Goal: Task Accomplishment & Management: Manage account settings

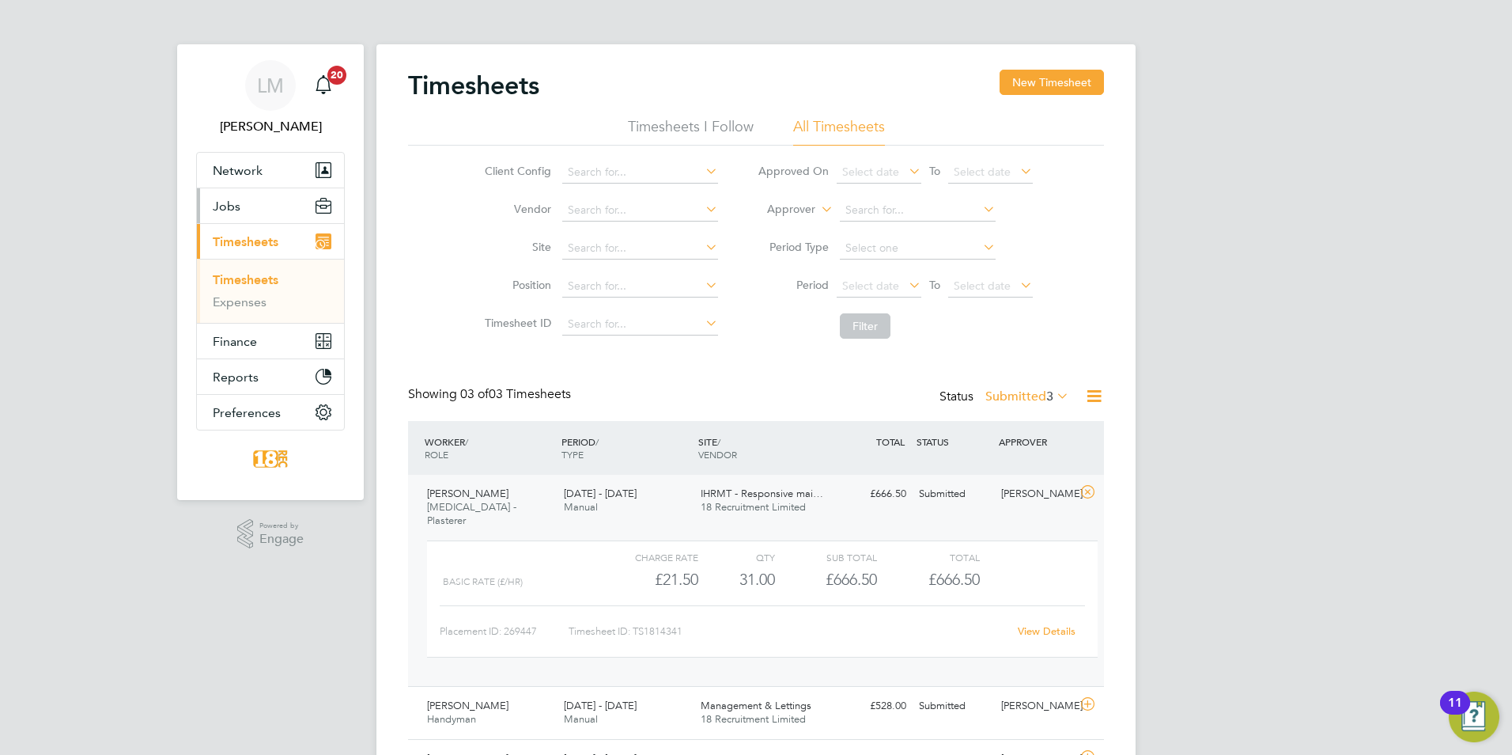
click at [263, 211] on button "Jobs" at bounding box center [270, 205] width 147 height 35
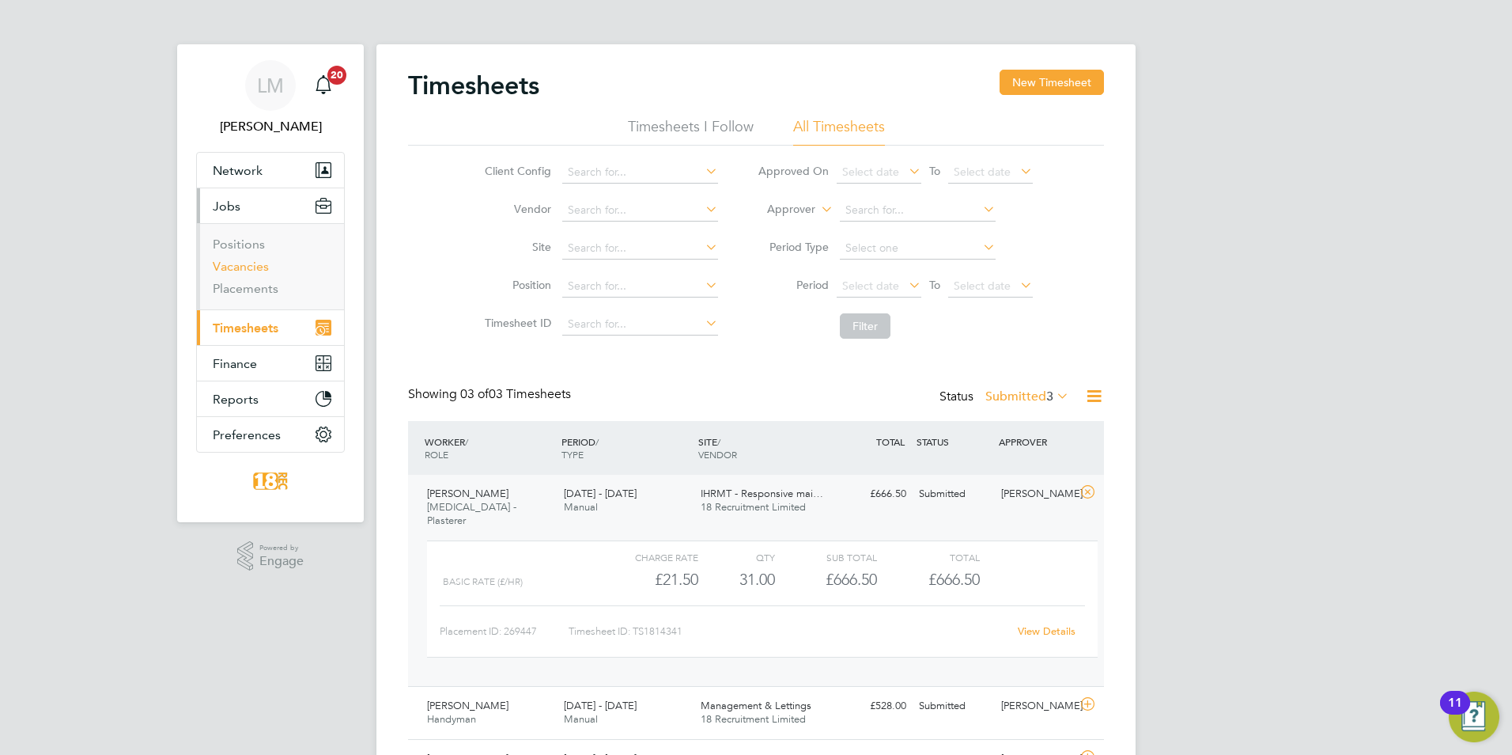
click at [254, 268] on link "Vacancies" at bounding box center [241, 266] width 56 height 15
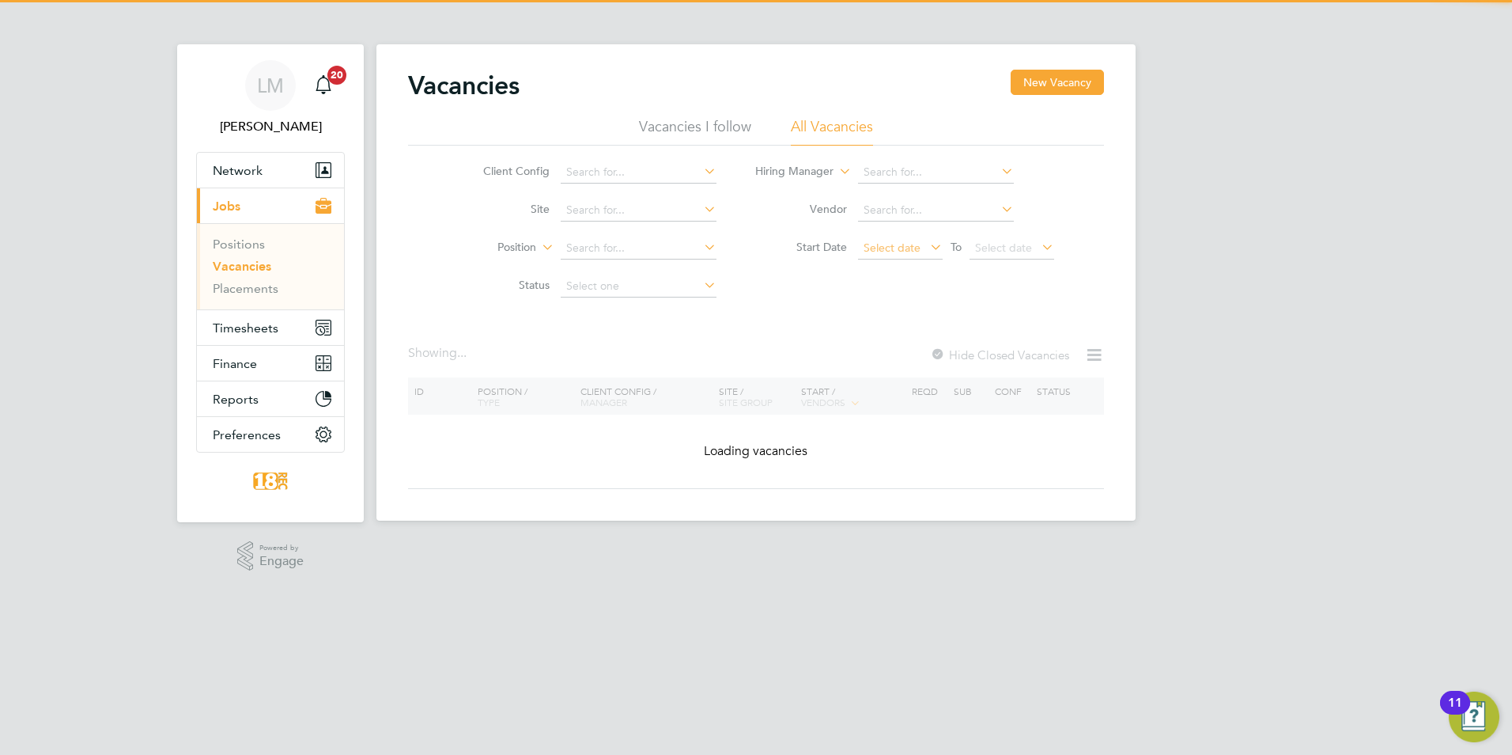
click at [903, 253] on span "Select date" at bounding box center [892, 247] width 57 height 14
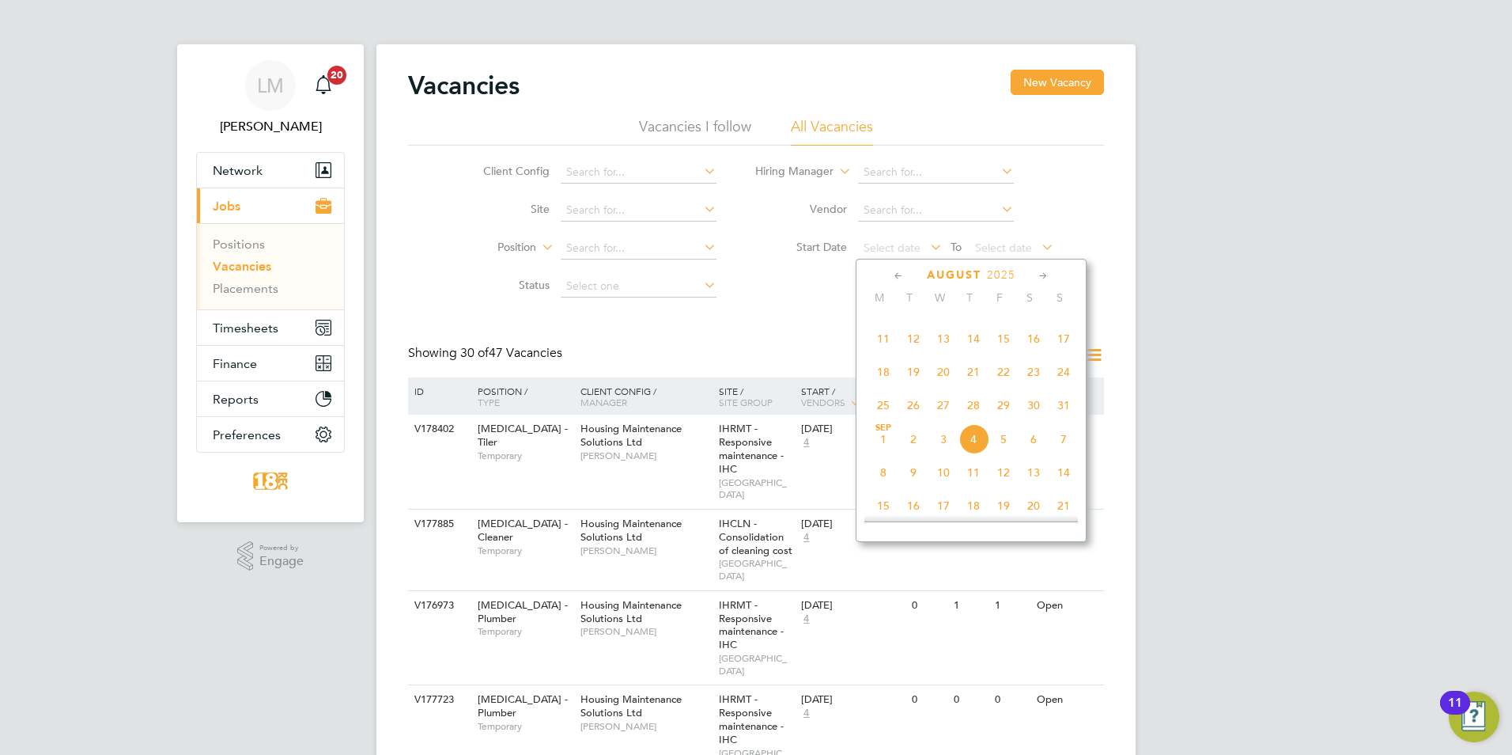
scroll to position [400, 0]
click at [882, 374] on span "11" at bounding box center [884, 367] width 30 height 30
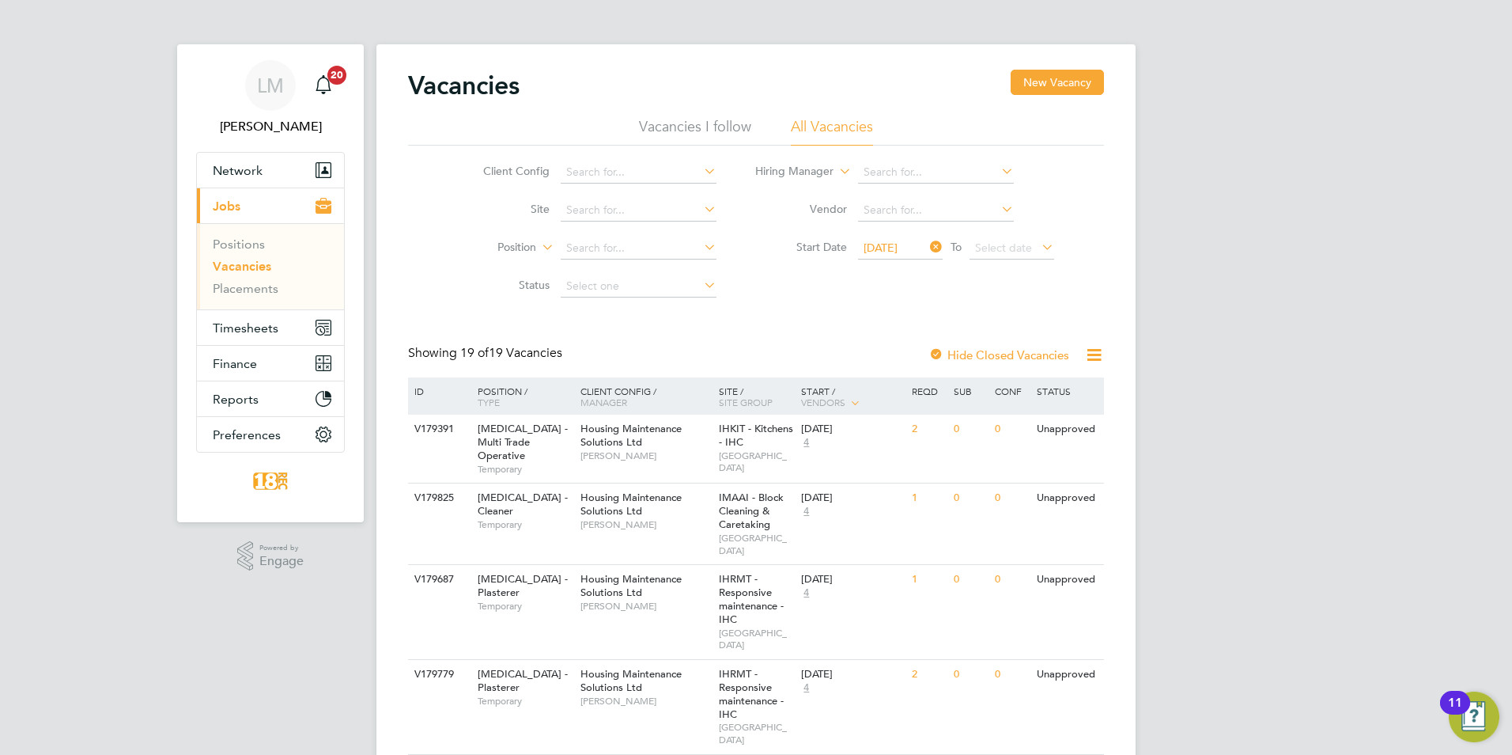
drag, startPoint x: 1475, startPoint y: 654, endPoint x: 1417, endPoint y: 638, distance: 60.6
click at [241, 321] on span "Timesheets" at bounding box center [246, 327] width 66 height 15
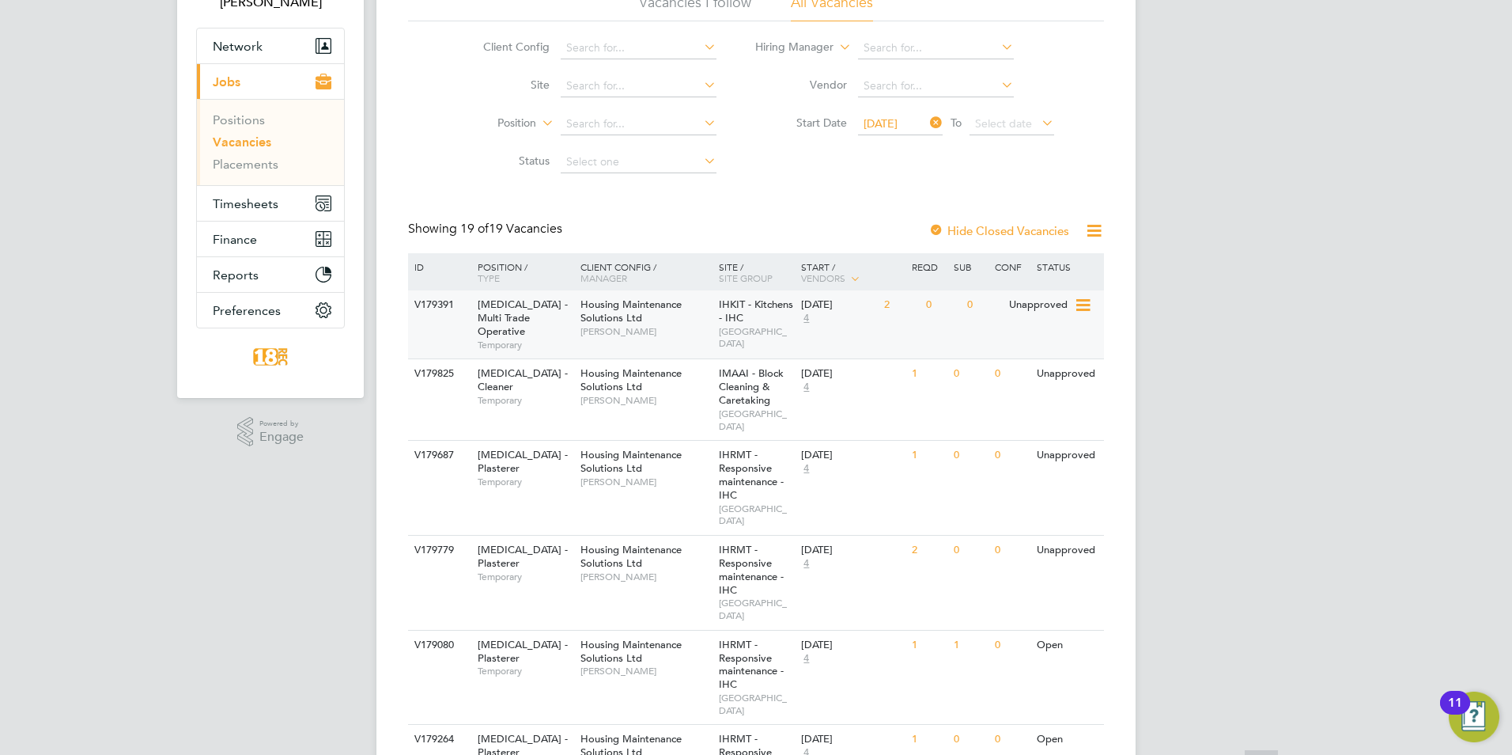
scroll to position [316, 0]
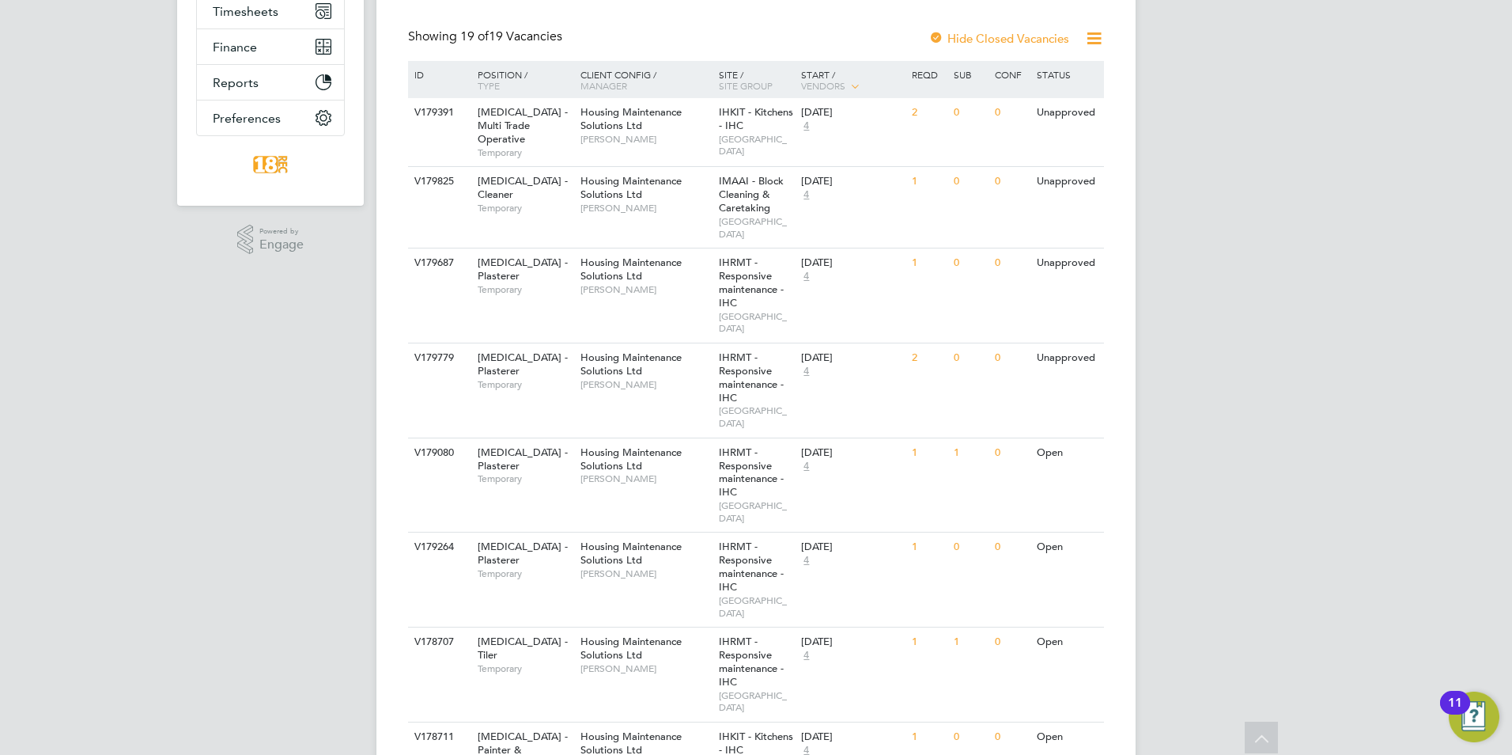
click at [1267, 350] on div "LM Libby Murphy Notifications 20 Applications: Network Businesses Sites Workers…" at bounding box center [756, 741] width 1512 height 2114
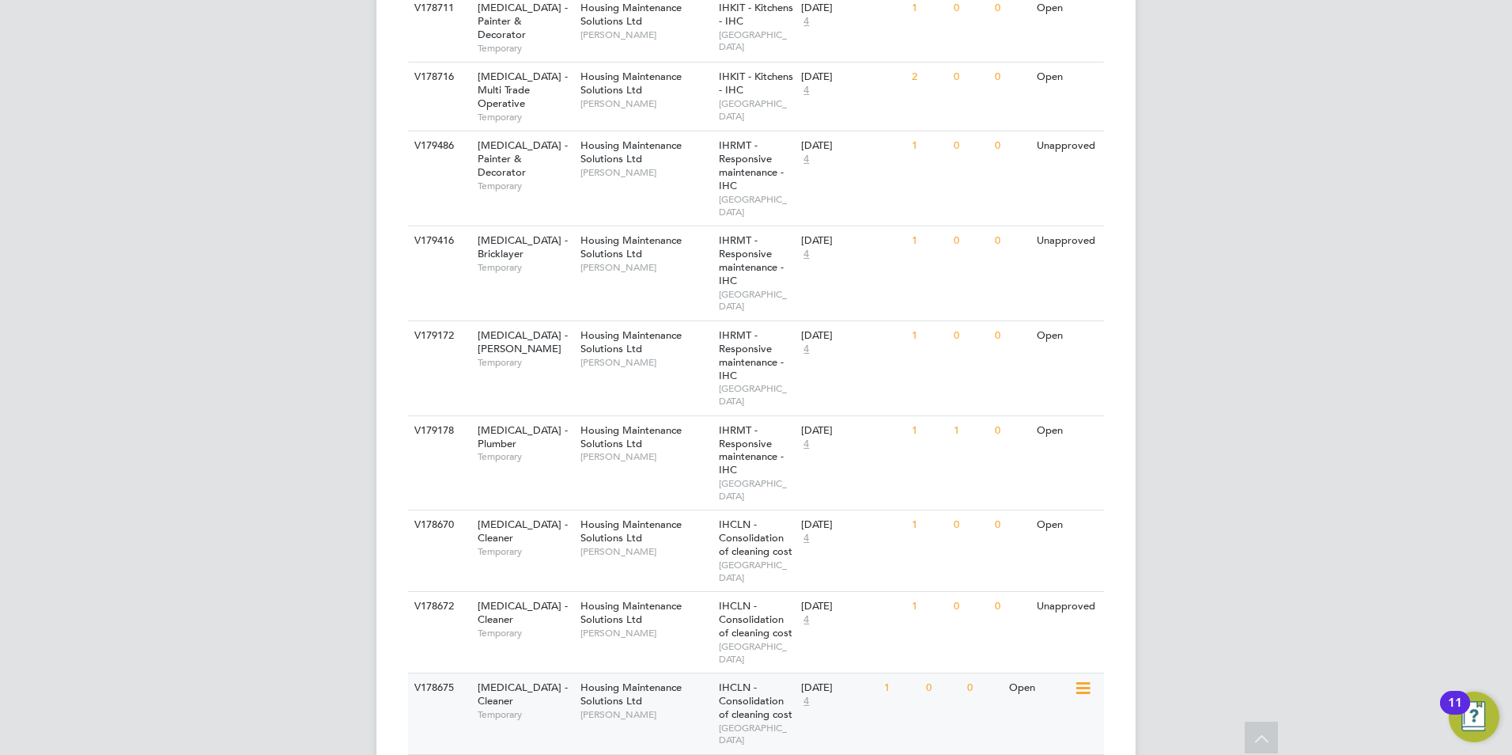
scroll to position [1107, 0]
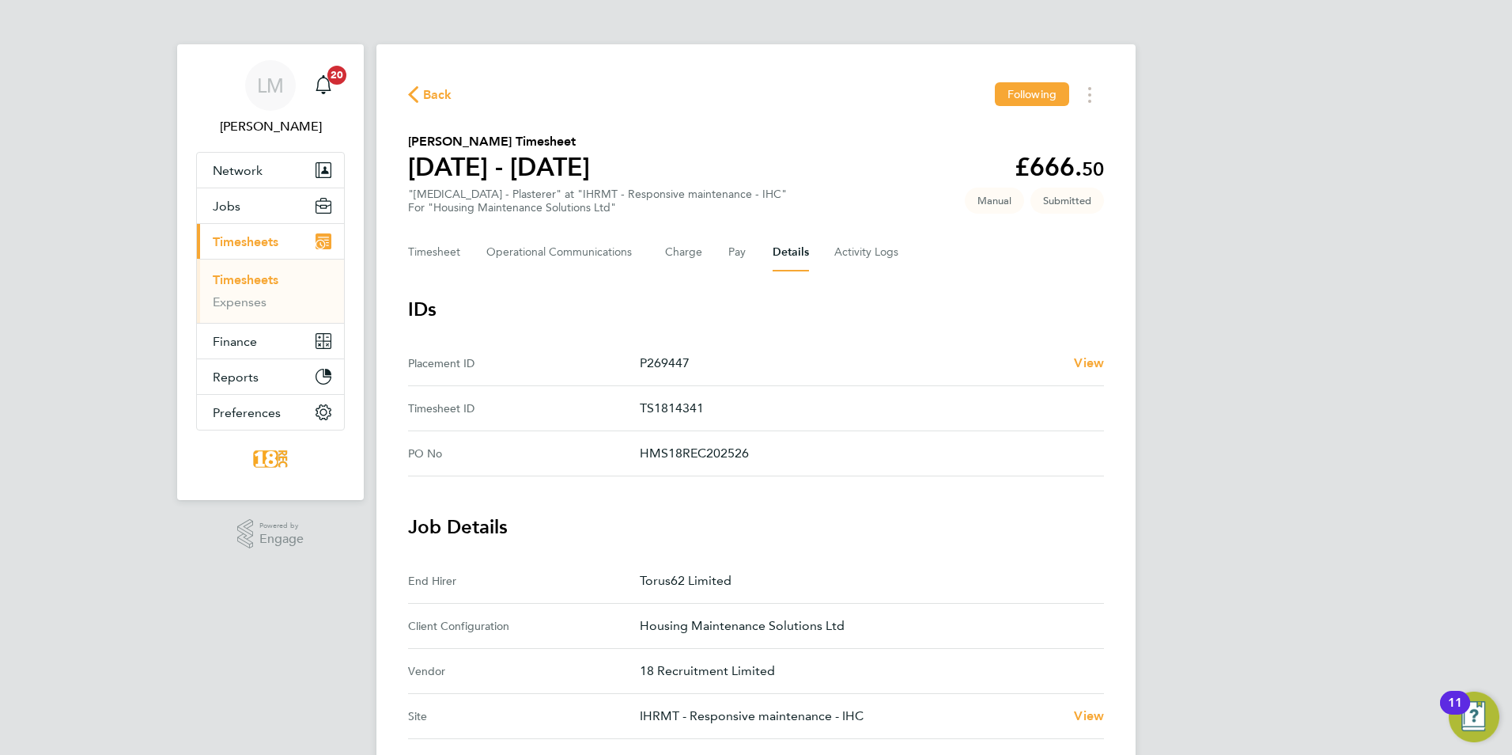
scroll to position [580, 0]
